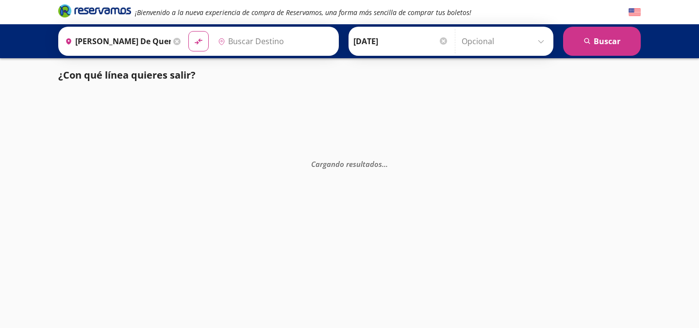
type input "[GEOGRAPHIC_DATA], [GEOGRAPHIC_DATA]"
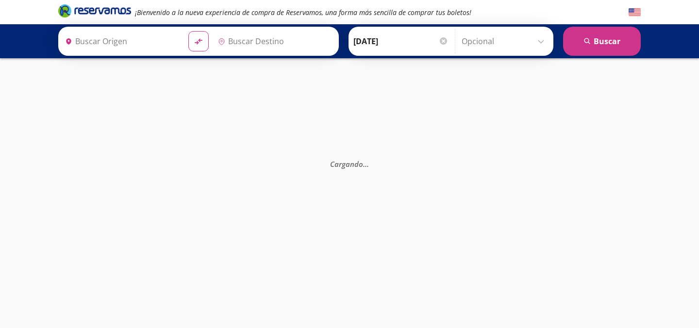
type input "Apatzingán, [GEOGRAPHIC_DATA]"
type input "Uruapan, [GEOGRAPHIC_DATA]"
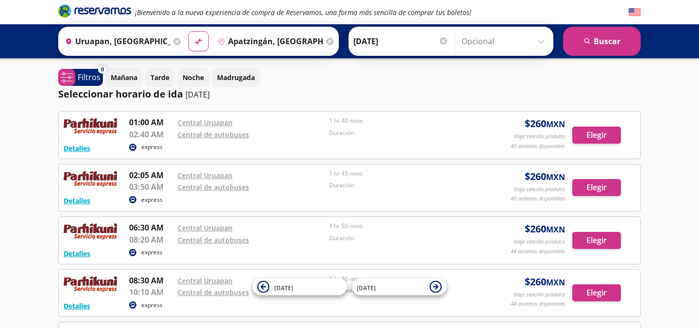
click at [175, 41] on icon at bounding box center [176, 41] width 7 height 7
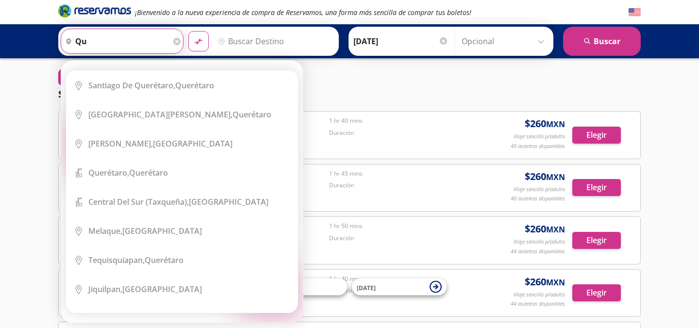
type input "q"
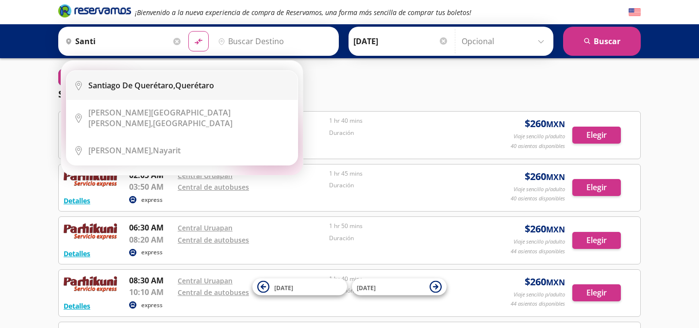
click at [162, 87] on b "Santiago de Querétaro," at bounding box center [131, 85] width 87 height 11
type input "[PERSON_NAME] de Querétaro, [GEOGRAPHIC_DATA]"
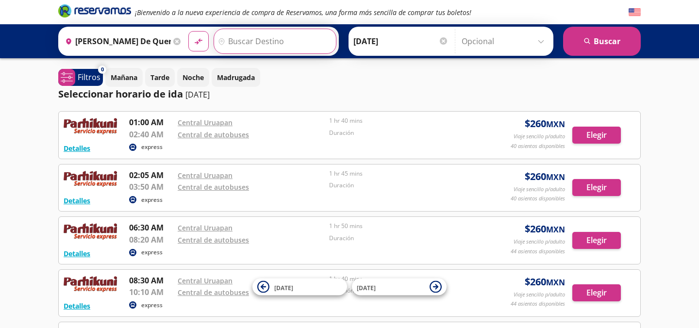
click at [238, 45] on input "Destino" at bounding box center [273, 41] width 119 height 24
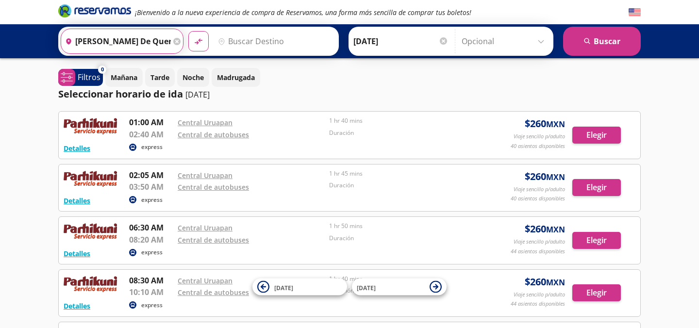
click at [148, 37] on input "[PERSON_NAME] de Querétaro, [GEOGRAPHIC_DATA]" at bounding box center [116, 41] width 110 height 24
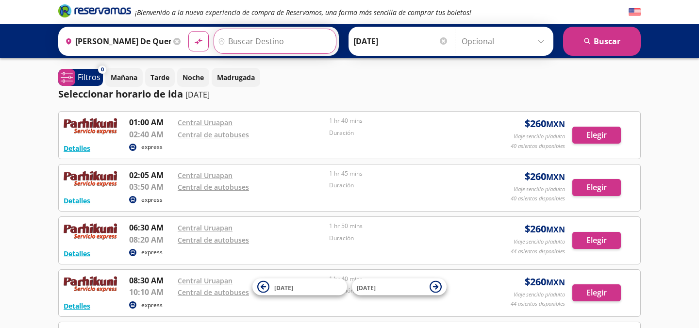
click at [281, 43] on input "Destino" at bounding box center [273, 41] width 119 height 24
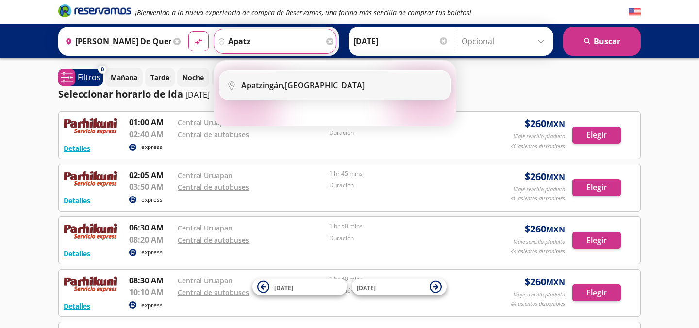
click at [278, 89] on b "Apatzingán," at bounding box center [263, 85] width 44 height 11
type input "Apatzingán, [GEOGRAPHIC_DATA]"
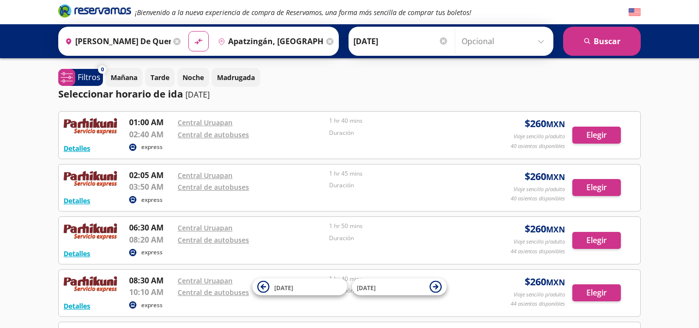
click at [409, 45] on input "[DATE]" at bounding box center [400, 41] width 95 height 24
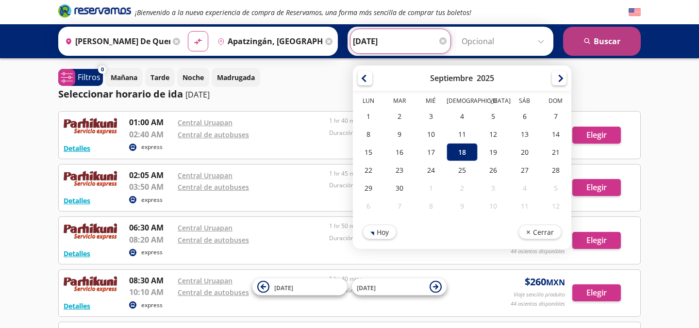
click at [594, 37] on button "search [GEOGRAPHIC_DATA]" at bounding box center [602, 41] width 78 height 29
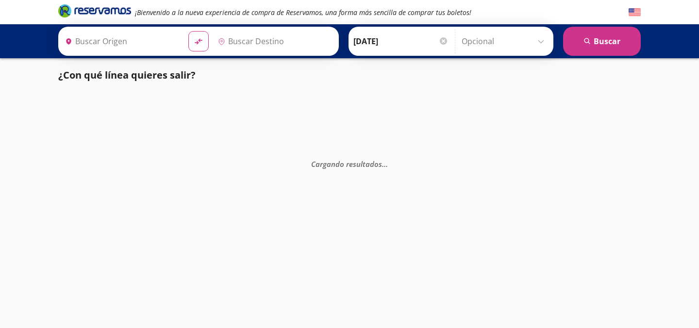
type input "[PERSON_NAME] de Querétaro, [GEOGRAPHIC_DATA]"
type input "Apatzingán, [GEOGRAPHIC_DATA]"
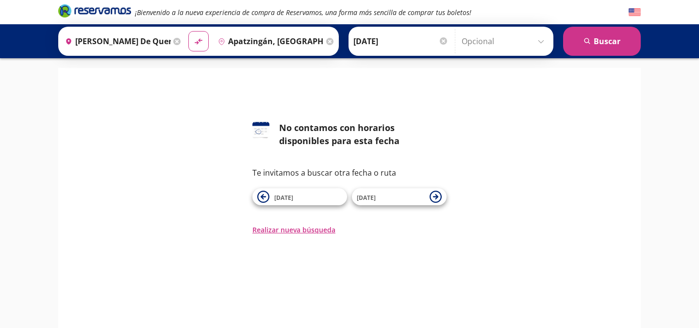
click at [281, 47] on input "Apatzingán, [GEOGRAPHIC_DATA]" at bounding box center [269, 41] width 110 height 24
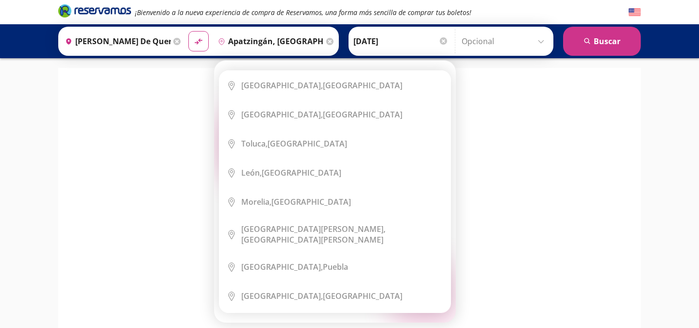
click at [330, 38] on icon at bounding box center [329, 41] width 7 height 7
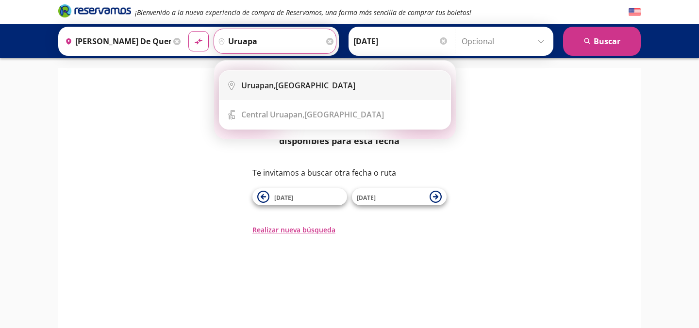
click at [305, 88] on div "Uruapan, [GEOGRAPHIC_DATA]" at bounding box center [298, 85] width 114 height 11
type input "Uruapan, [GEOGRAPHIC_DATA]"
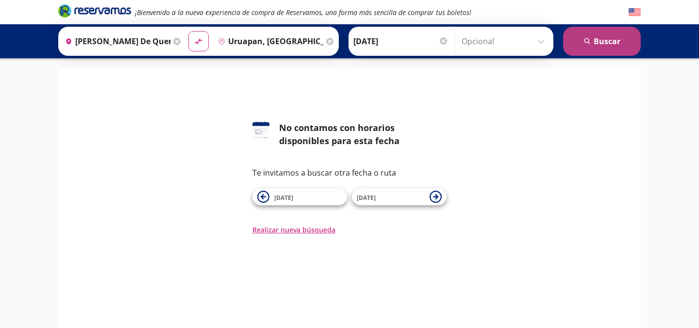
click at [591, 40] on button "search [GEOGRAPHIC_DATA]" at bounding box center [602, 41] width 78 height 29
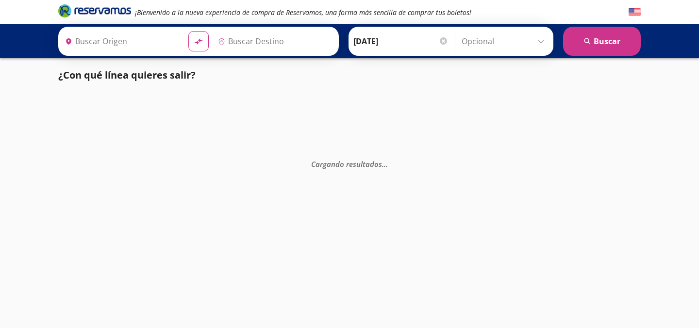
type input "Uruapan, [GEOGRAPHIC_DATA]"
type input "[PERSON_NAME] de Querétaro, [GEOGRAPHIC_DATA]"
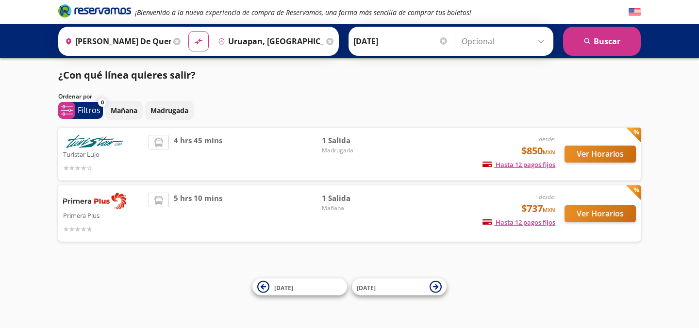
click at [336, 152] on span "Madrugada" at bounding box center [356, 150] width 68 height 9
click at [605, 152] on button "Ver Horarios" at bounding box center [600, 154] width 71 height 17
click at [596, 214] on button "Ver Horarios" at bounding box center [600, 213] width 71 height 17
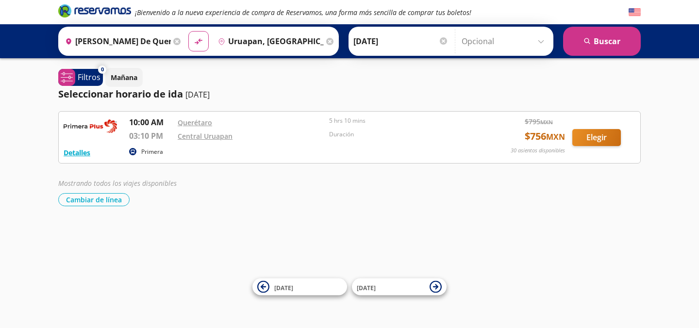
click at [252, 37] on input "Uruapan, [GEOGRAPHIC_DATA]" at bounding box center [269, 41] width 110 height 24
click at [252, 37] on div "Destino pin-outline [GEOGRAPHIC_DATA], [GEOGRAPHIC_DATA]" at bounding box center [275, 41] width 123 height 25
click at [252, 37] on input "Uruapan, [GEOGRAPHIC_DATA]" at bounding box center [269, 41] width 110 height 24
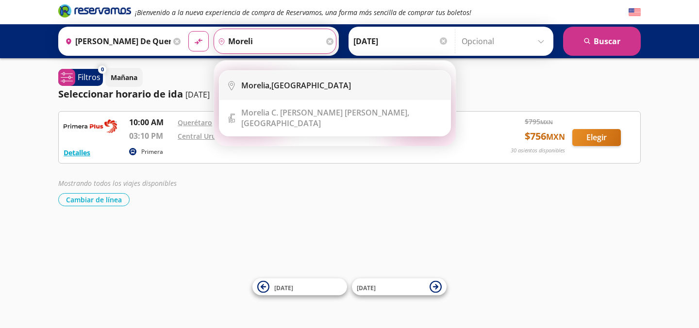
click at [268, 84] on b "Morelia," at bounding box center [256, 85] width 30 height 11
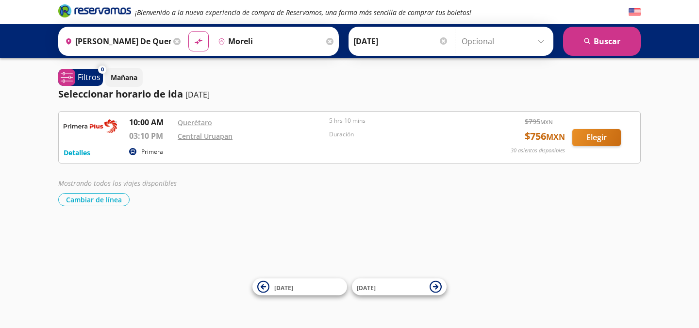
type input "[GEOGRAPHIC_DATA], [GEOGRAPHIC_DATA]"
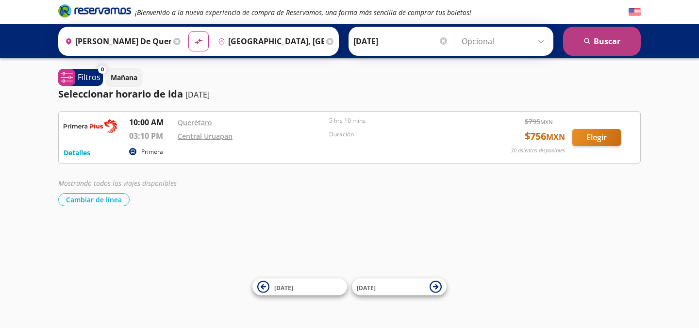
click at [591, 35] on button "search [GEOGRAPHIC_DATA]" at bounding box center [602, 41] width 78 height 29
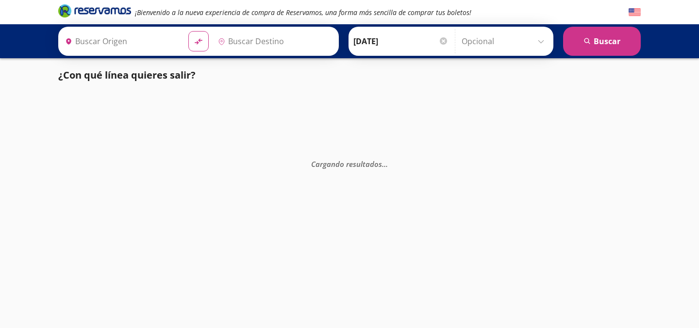
type input "[GEOGRAPHIC_DATA], [GEOGRAPHIC_DATA]"
type input "[PERSON_NAME] de Querétaro, [GEOGRAPHIC_DATA]"
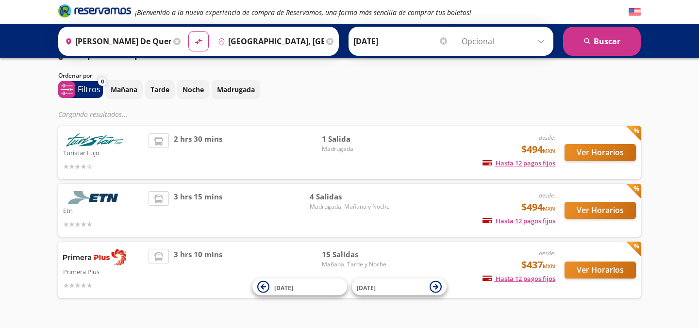
scroll to position [24, 0]
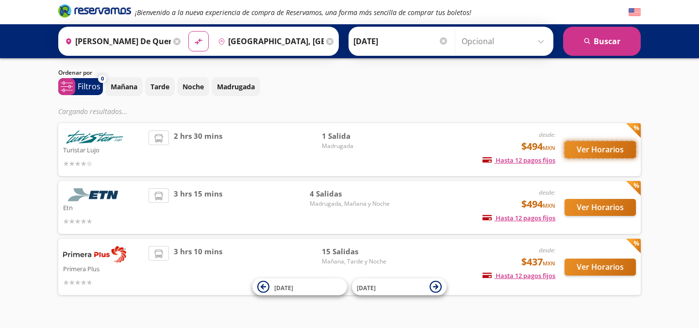
click at [605, 147] on button "Ver Horarios" at bounding box center [600, 149] width 71 height 17
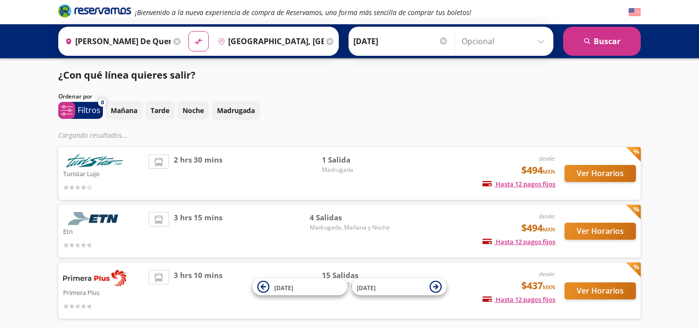
scroll to position [24, 0]
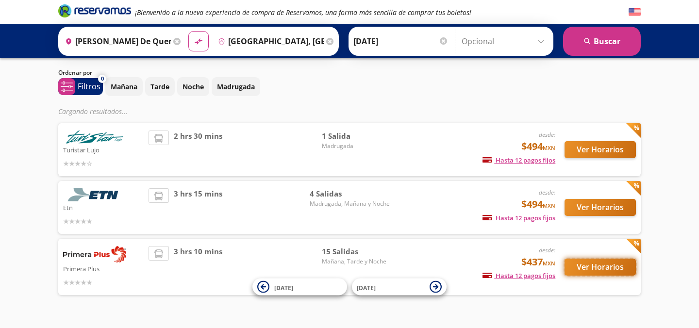
click at [583, 266] on div "Ver Horarios" at bounding box center [595, 267] width 81 height 42
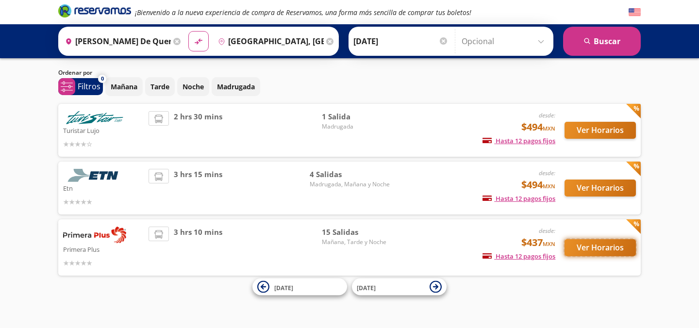
click at [592, 245] on button "Ver Horarios" at bounding box center [600, 247] width 71 height 17
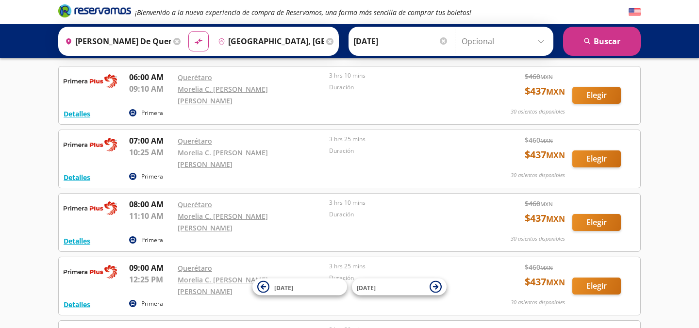
scroll to position [38, 0]
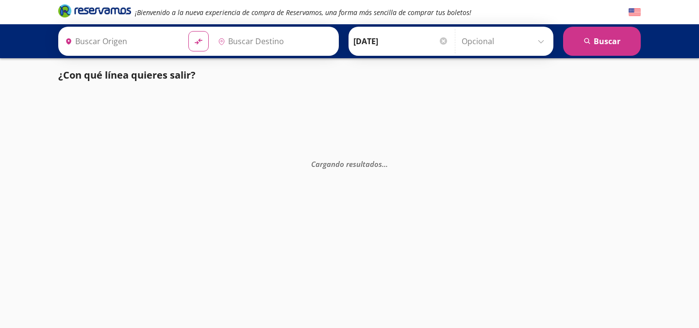
type input "[GEOGRAPHIC_DATA], [GEOGRAPHIC_DATA]"
type input "San Miguel de Allende, Guanajuato"
